Goal: Task Accomplishment & Management: Complete application form

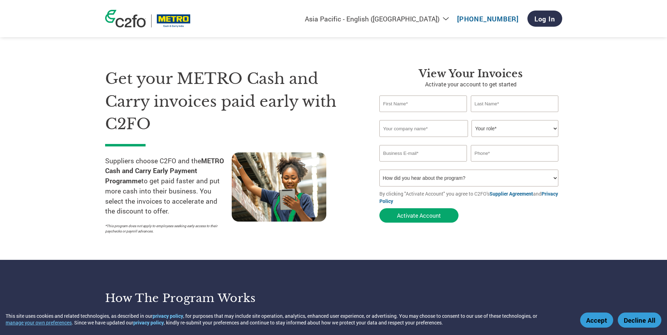
select select "en-IN"
click at [520, 107] on input "text" at bounding box center [515, 104] width 88 height 17
click at [612, 82] on section "Get your METRO Cash and Carry invoices paid early with C2FO Suppliers choose C2…" at bounding box center [333, 144] width 667 height 232
click at [434, 99] on input "text" at bounding box center [423, 104] width 88 height 17
type input "[PERSON_NAME]"
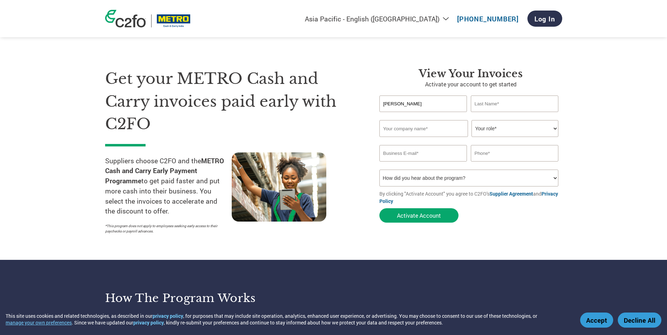
type input "[DEMOGRAPHIC_DATA]"
click at [426, 130] on input "text" at bounding box center [423, 128] width 89 height 17
type input "GBL Altair Pvt. Ltd."
click at [512, 130] on select "Your role* CFO Controller Credit Manager Finance Director Treasurer CEO Preside…" at bounding box center [515, 128] width 87 height 17
select select "ACCOUNTS_RECEIVABLE"
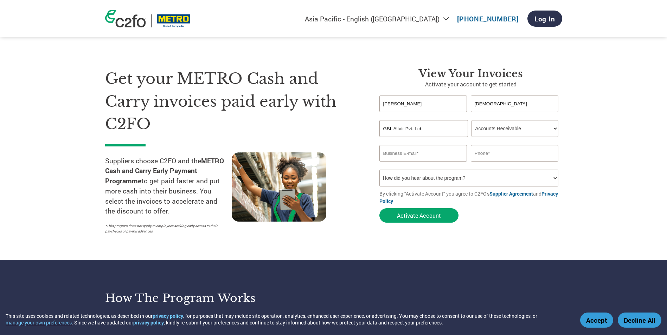
click at [472, 120] on select "Your role* CFO Controller Credit Manager Finance Director Treasurer CEO Preside…" at bounding box center [515, 128] width 87 height 17
click at [449, 156] on input "email" at bounding box center [423, 153] width 88 height 17
type input "[EMAIL_ADDRESS][DOMAIN_NAME]"
click at [494, 160] on input "text" at bounding box center [515, 153] width 88 height 17
type input "7666111264"
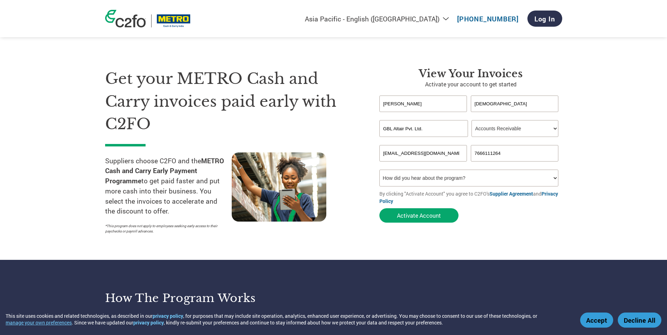
click at [484, 174] on select "How did you hear about the program? Received a letter Email Social Media Online…" at bounding box center [468, 178] width 179 height 17
select select "Email"
click at [379, 170] on select "How did you hear about the program? Received a letter Email Social Media Online…" at bounding box center [468, 178] width 179 height 17
click at [423, 221] on button "Activate Account" at bounding box center [418, 216] width 79 height 14
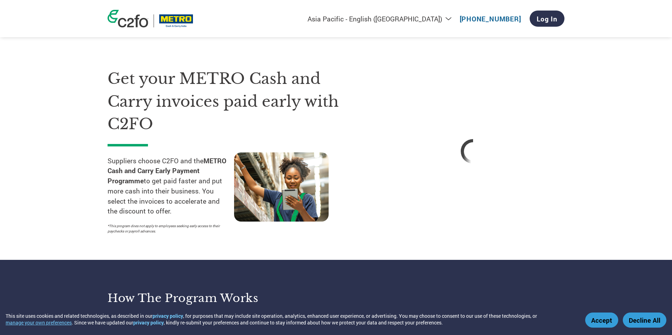
select select "en-IN"
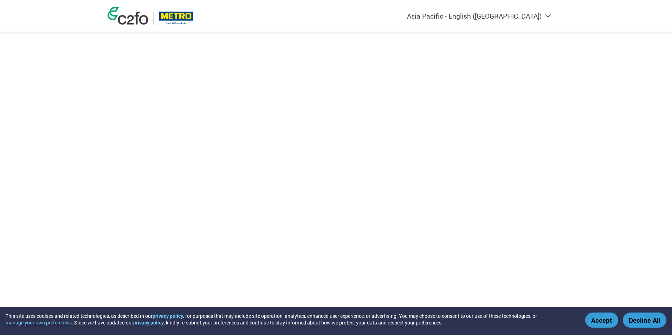
select select "en-IN"
